Goal: Transaction & Acquisition: Purchase product/service

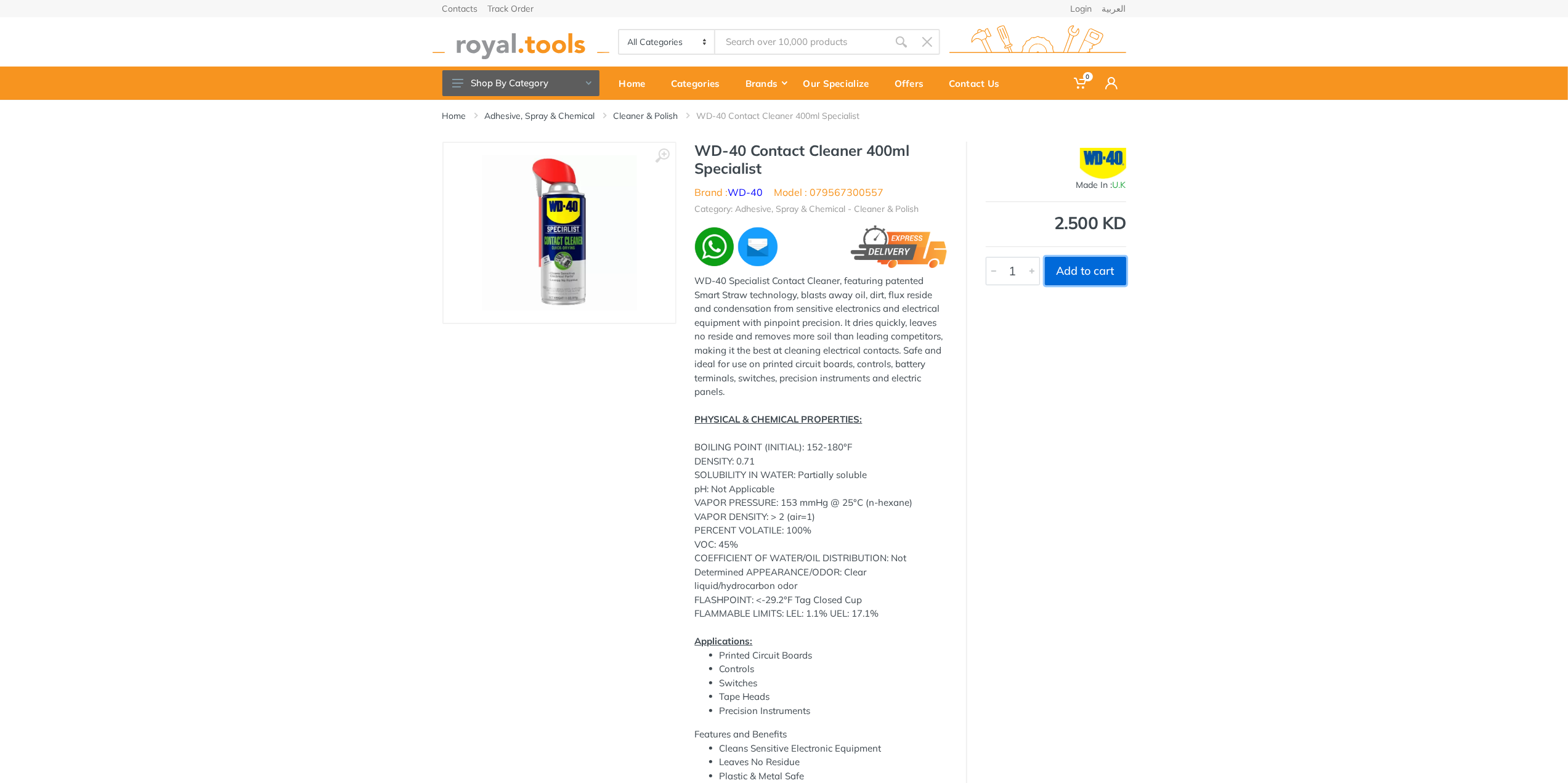
click at [1077, 270] on button "Add to cart" at bounding box center [1085, 271] width 82 height 28
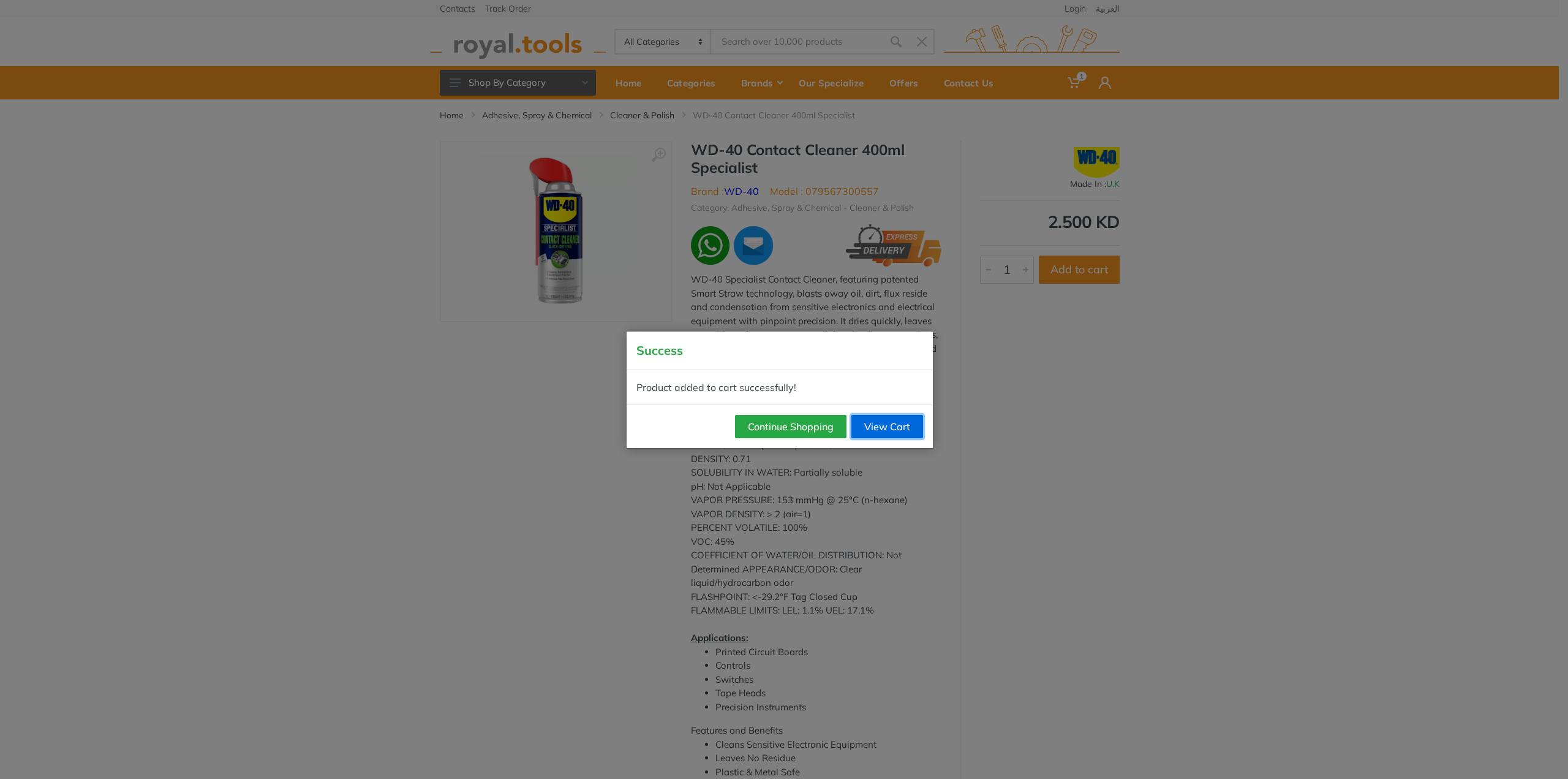
click at [869, 426] on link "View Cart" at bounding box center [887, 426] width 72 height 24
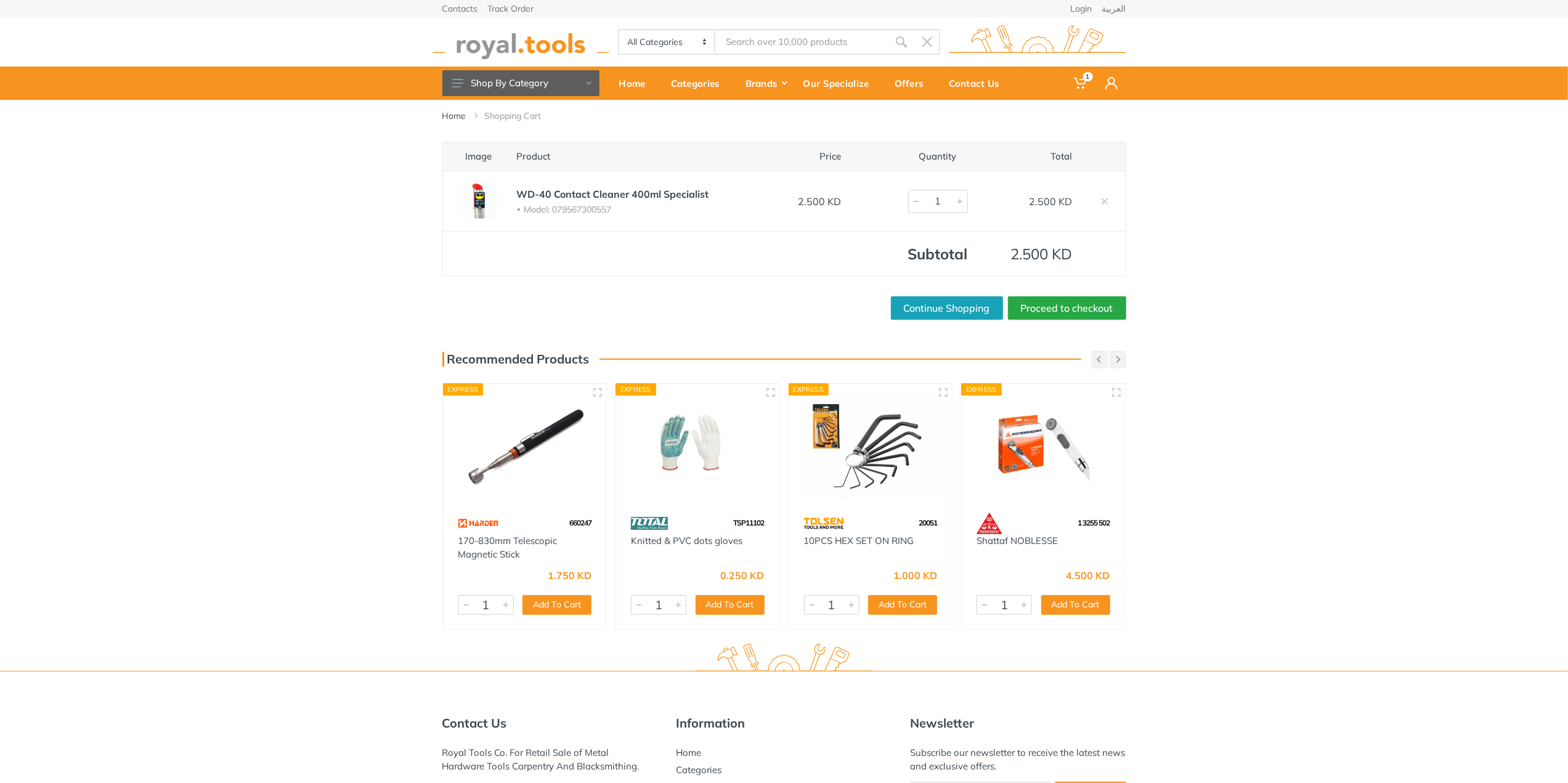
click at [1073, 321] on div "Home Shopping Cart Image Product Price Quantity Total WD-40 Contact Cleaner 400…" at bounding box center [784, 380] width 1568 height 561
click at [1079, 315] on link "Proceed to checkout" at bounding box center [1067, 309] width 118 height 24
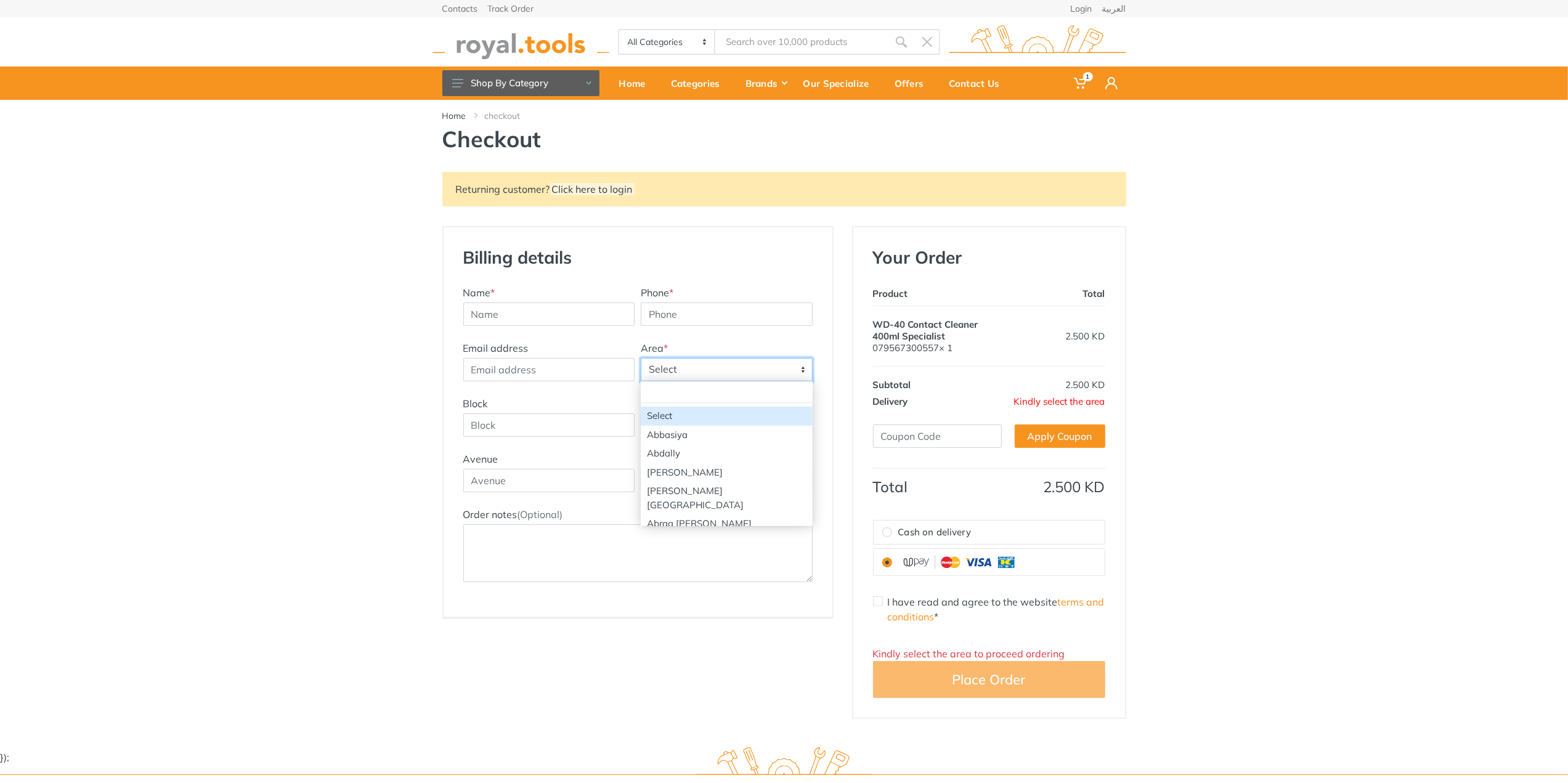
click at [686, 374] on span "Select" at bounding box center [726, 370] width 170 height 22
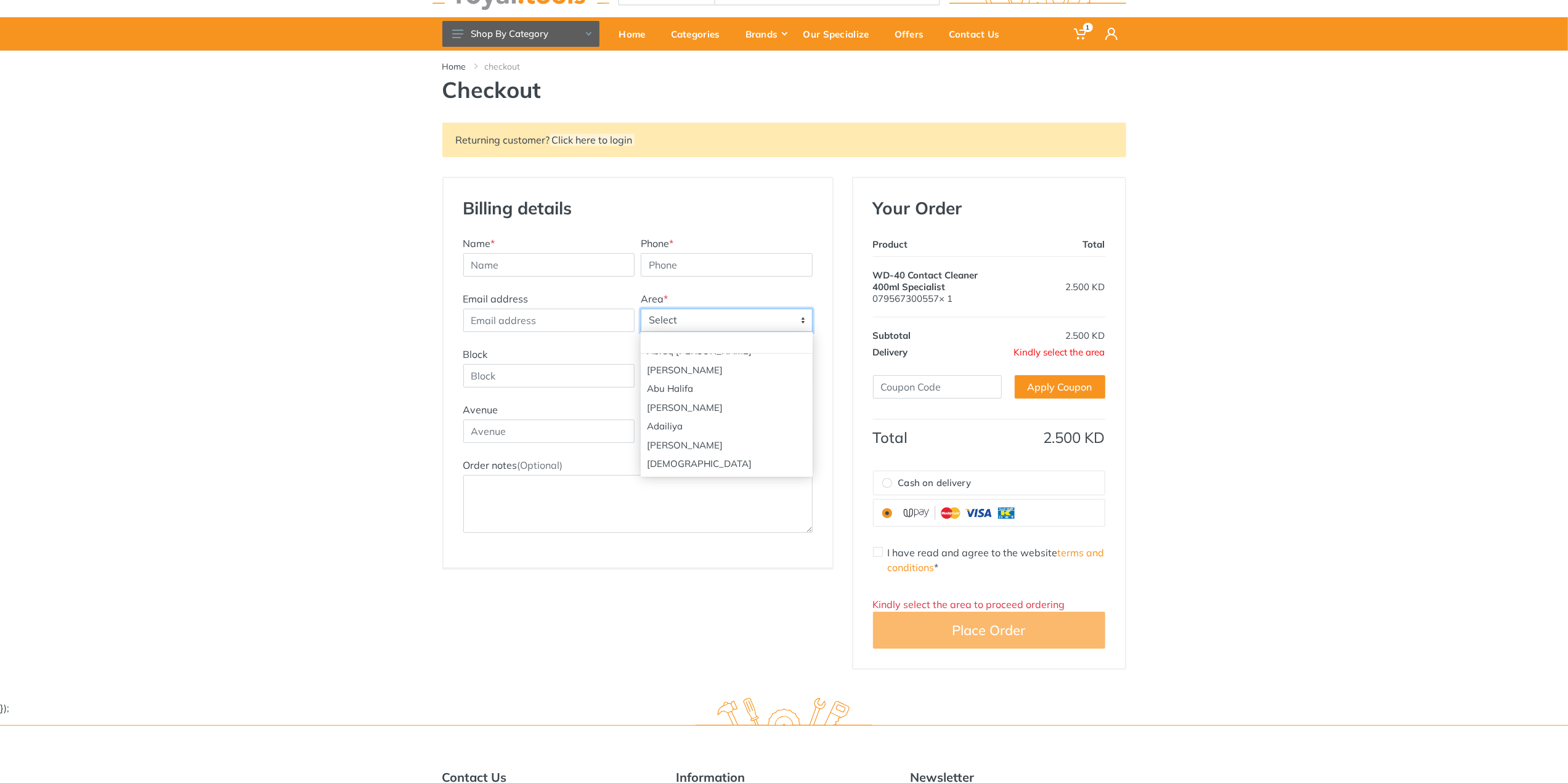
scroll to position [61, 0]
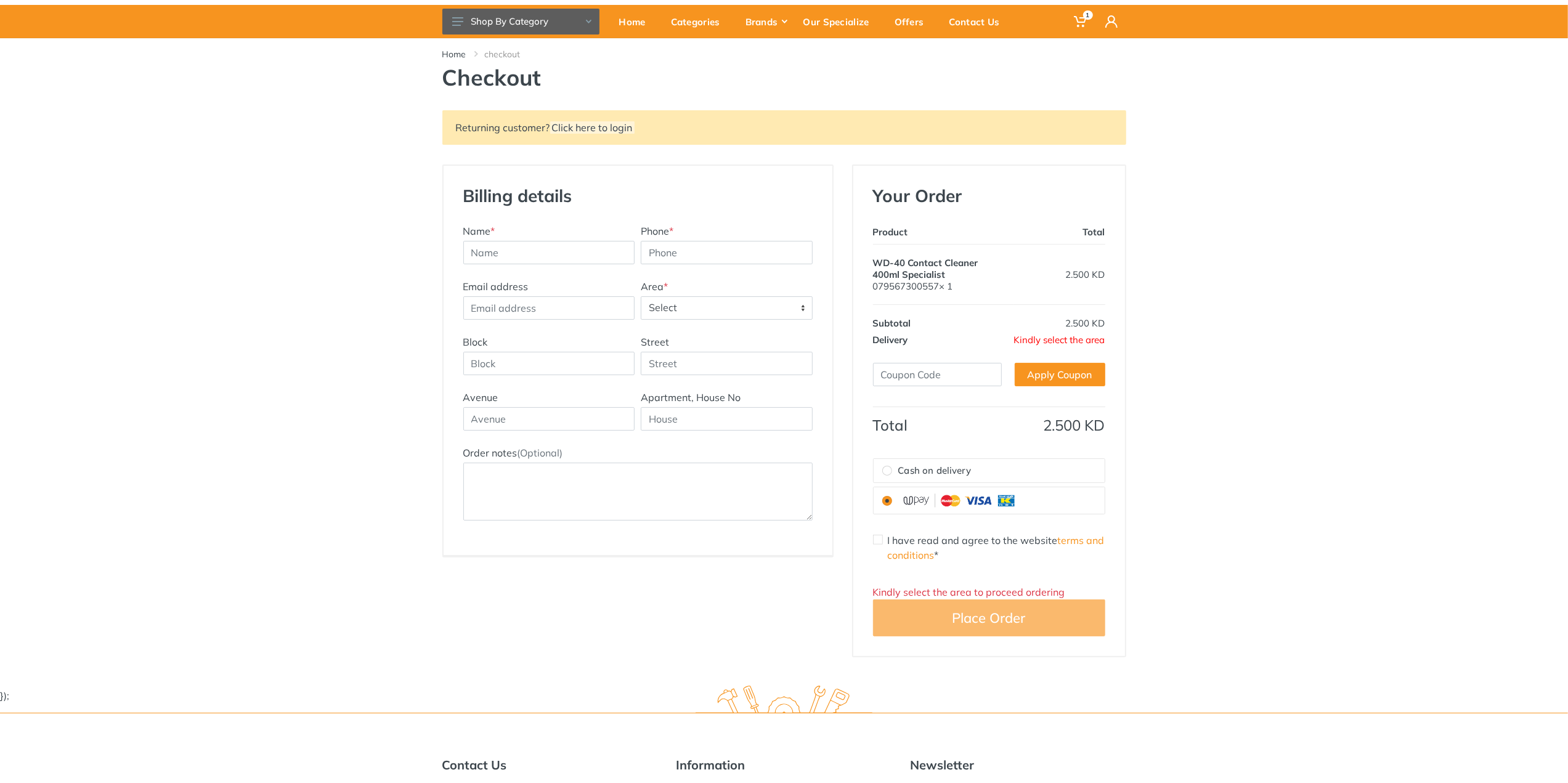
click at [296, 238] on div "Returning customer? Click here to login Billing details New Address Name * Phon…" at bounding box center [784, 383] width 1568 height 547
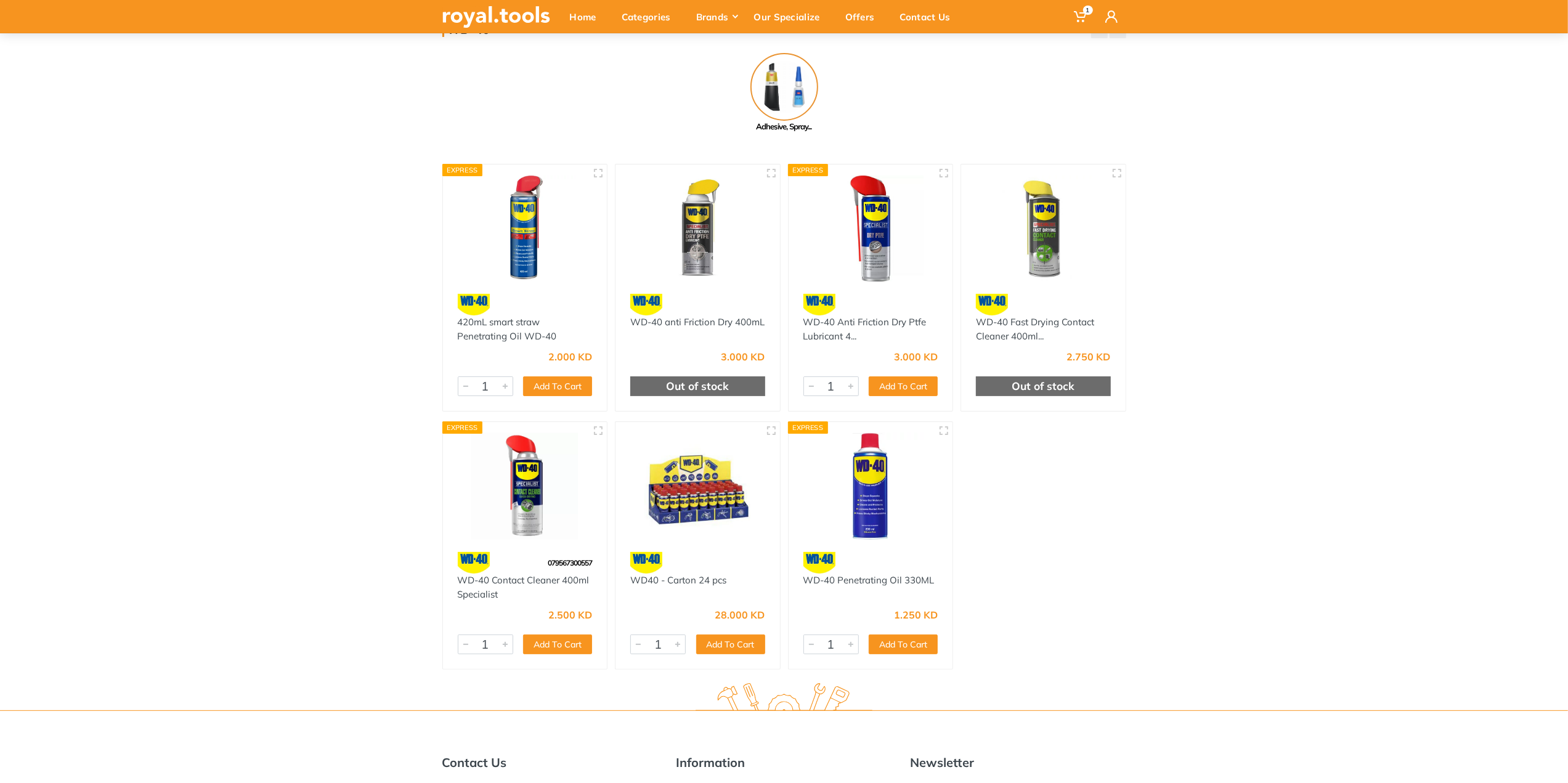
scroll to position [124, 0]
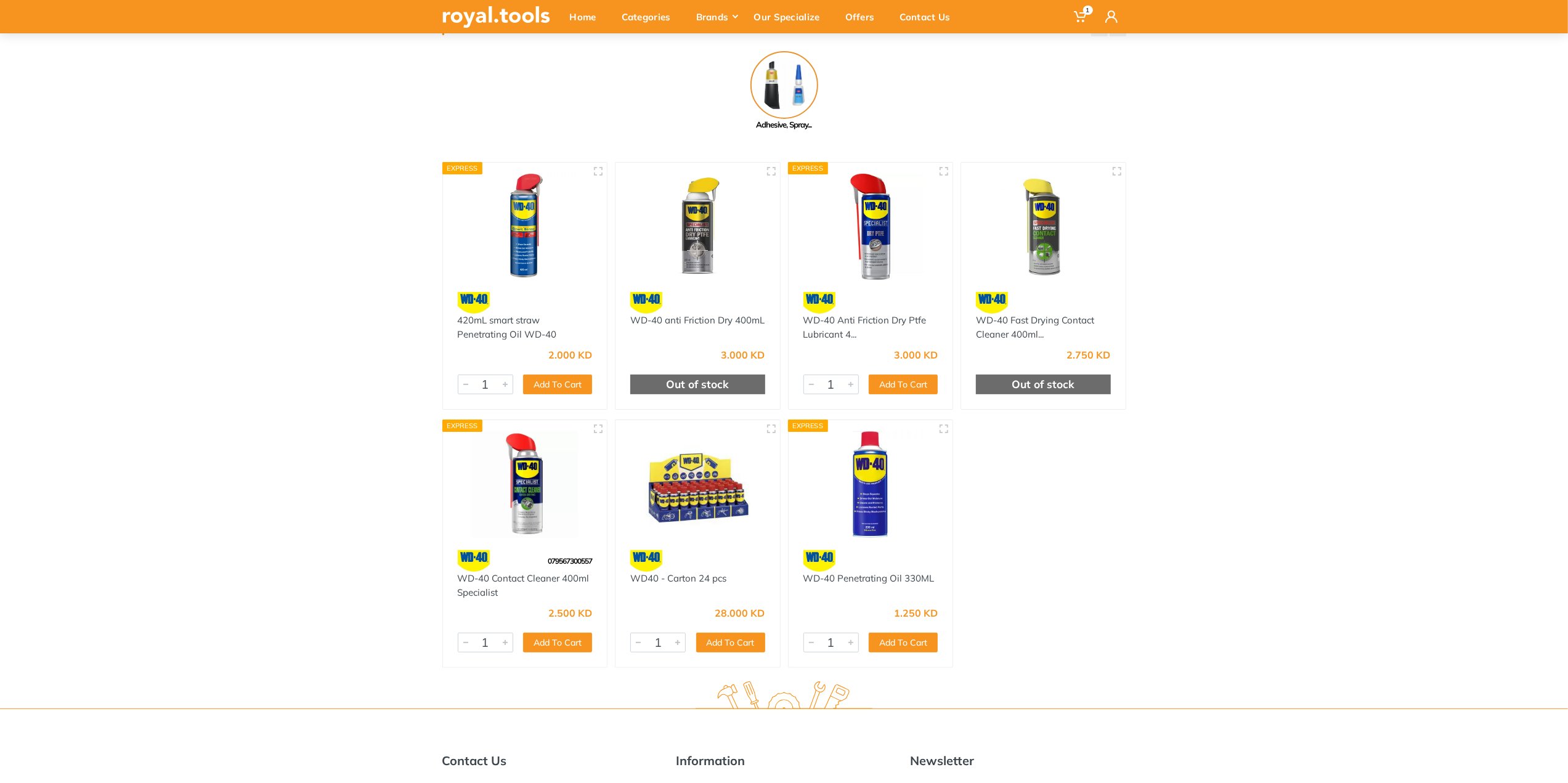
click at [481, 464] on img at bounding box center [525, 484] width 142 height 106
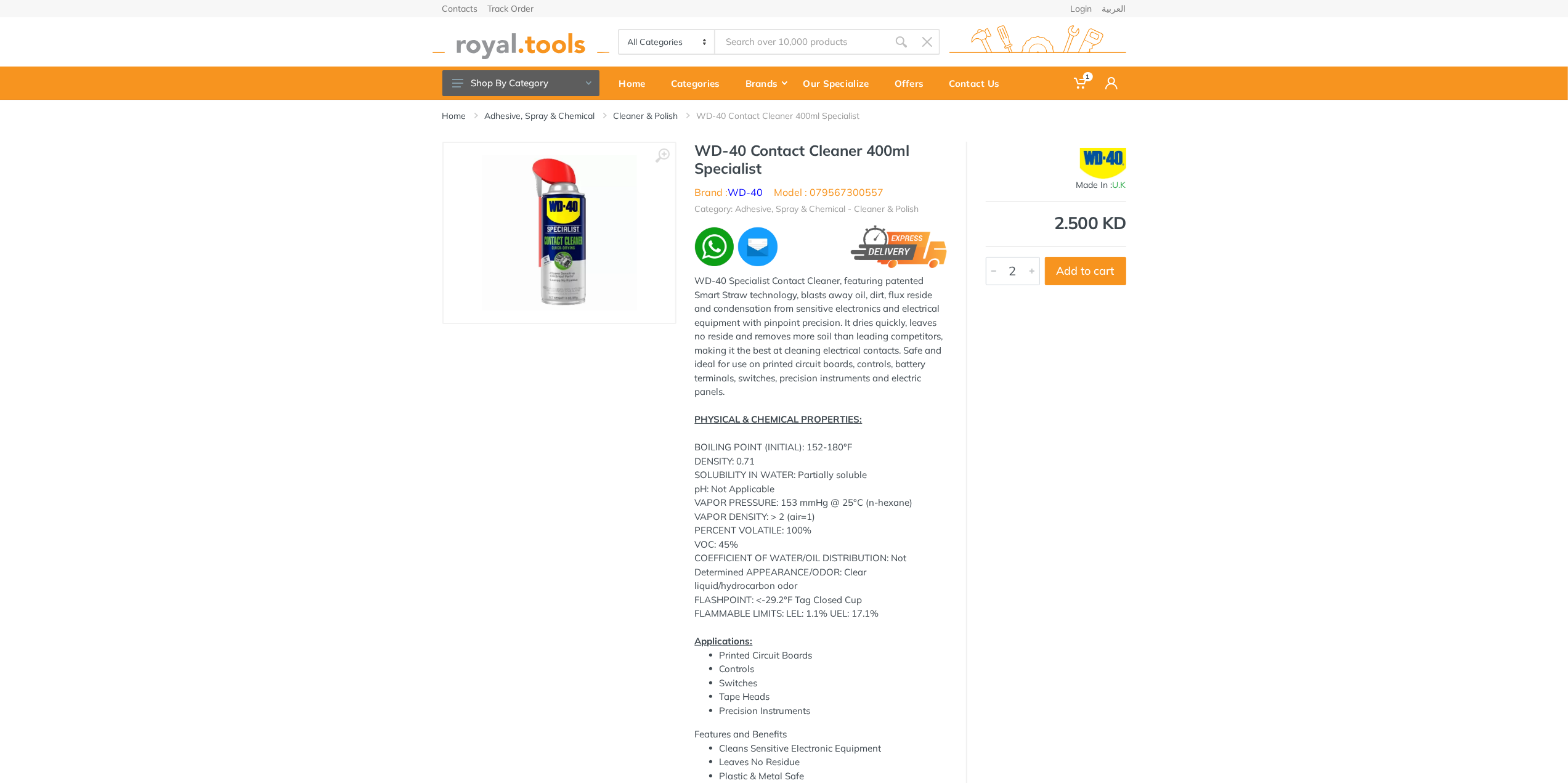
click at [1035, 274] on div at bounding box center [1032, 271] width 15 height 27
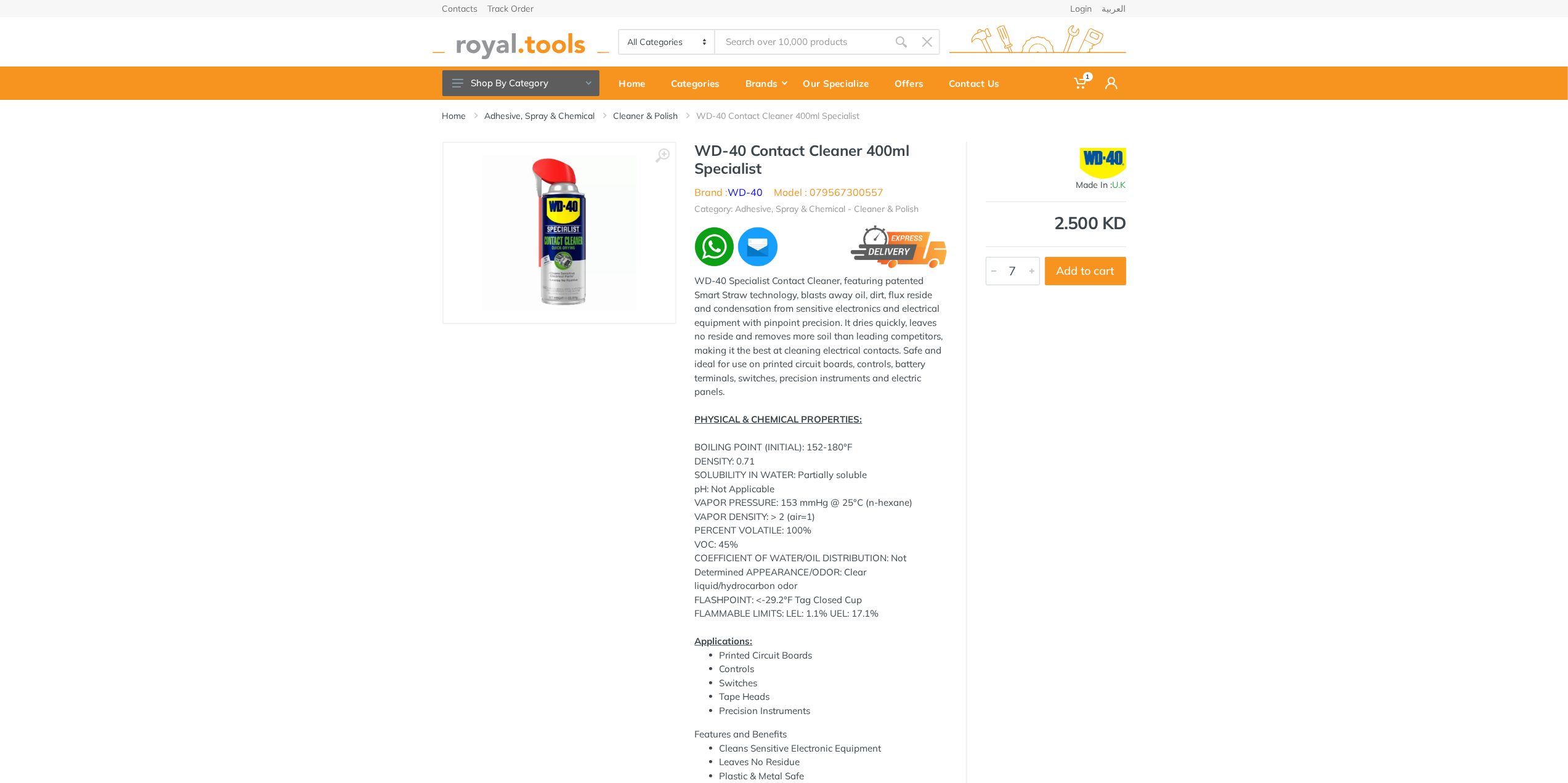
click at [1035, 274] on div at bounding box center [1032, 271] width 15 height 27
click at [1038, 273] on div at bounding box center [1032, 271] width 15 height 27
click at [1080, 272] on button "Add to cart" at bounding box center [1085, 271] width 82 height 28
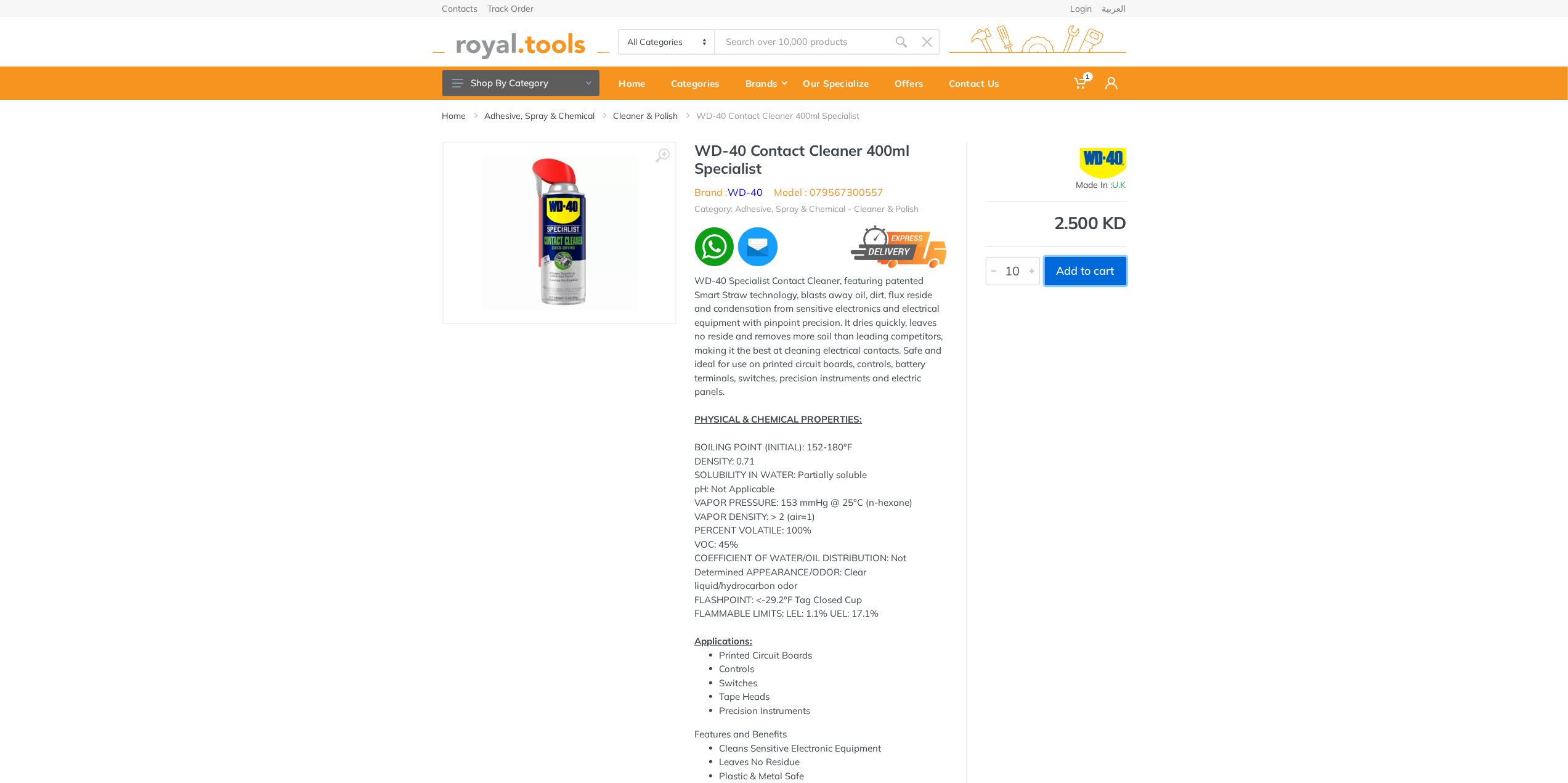
type input "1"
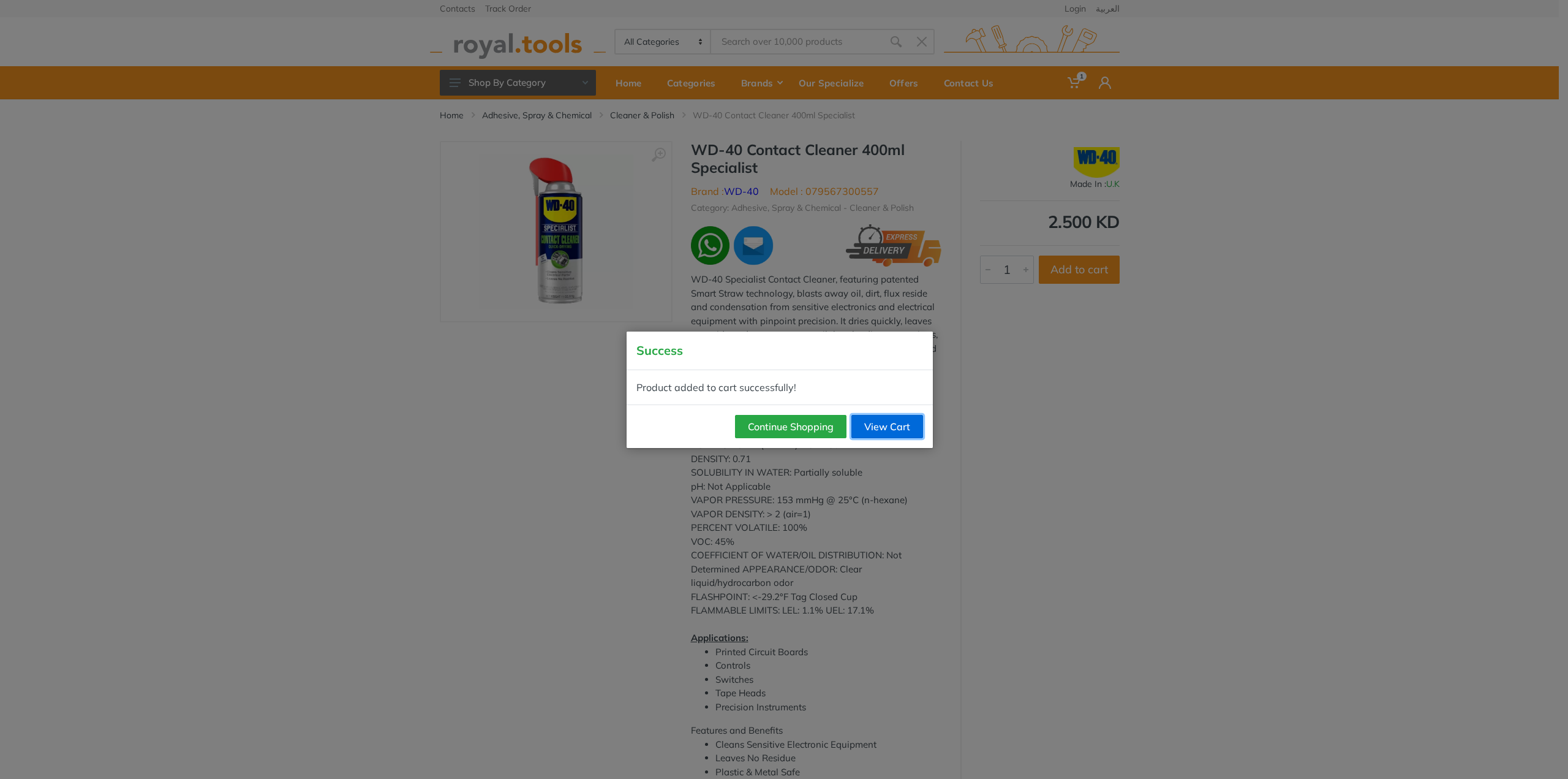
click at [876, 416] on link "View Cart" at bounding box center [887, 426] width 72 height 24
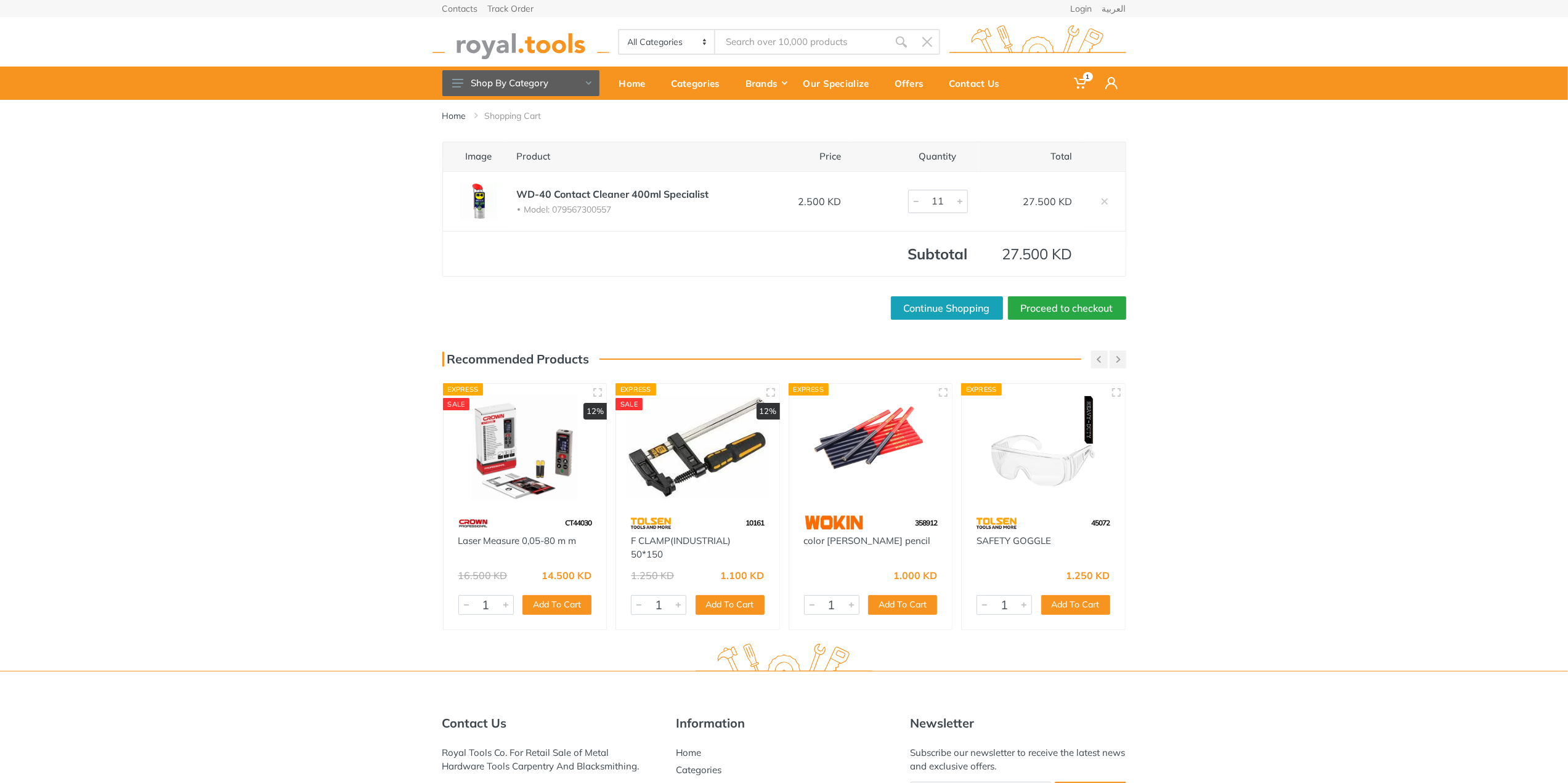
click at [538, 41] on img at bounding box center [520, 42] width 177 height 34
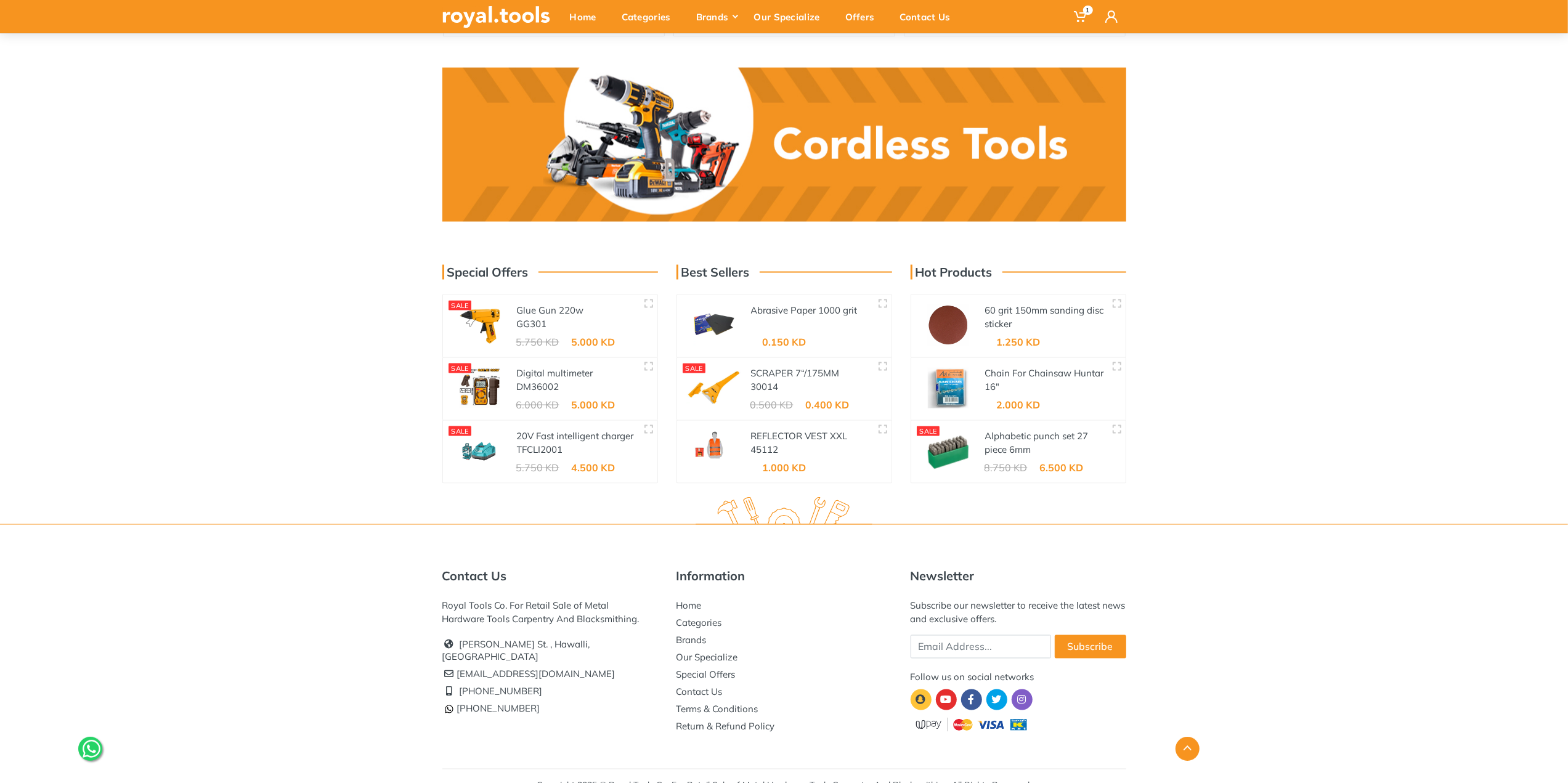
scroll to position [1855, 0]
